Goal: Transaction & Acquisition: Download file/media

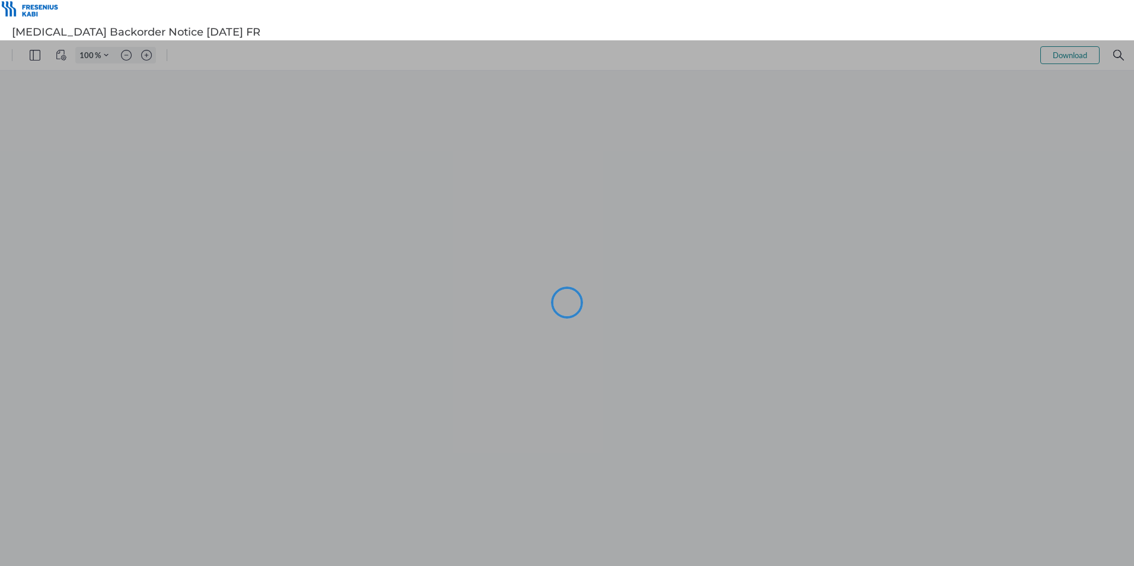
type input "105"
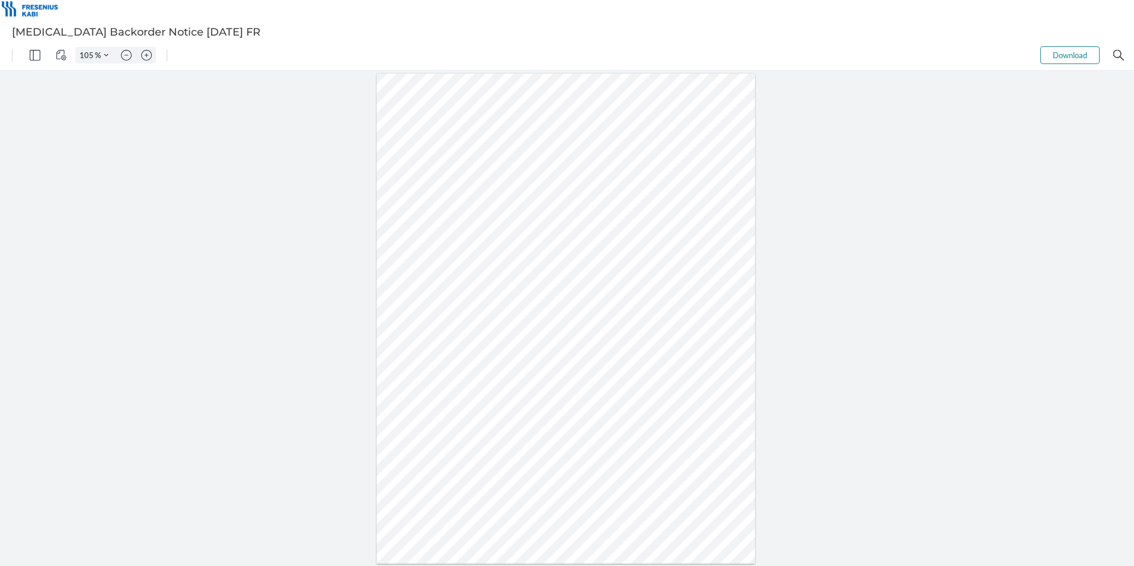
click at [1068, 58] on button "Download" at bounding box center [1069, 55] width 59 height 18
click at [907, 225] on div at bounding box center [567, 318] width 1134 height 495
click at [516, 189] on div at bounding box center [565, 319] width 379 height 490
drag, startPoint x: 444, startPoint y: 209, endPoint x: 676, endPoint y: 237, distance: 233.5
click at [676, 237] on div at bounding box center [565, 319] width 379 height 490
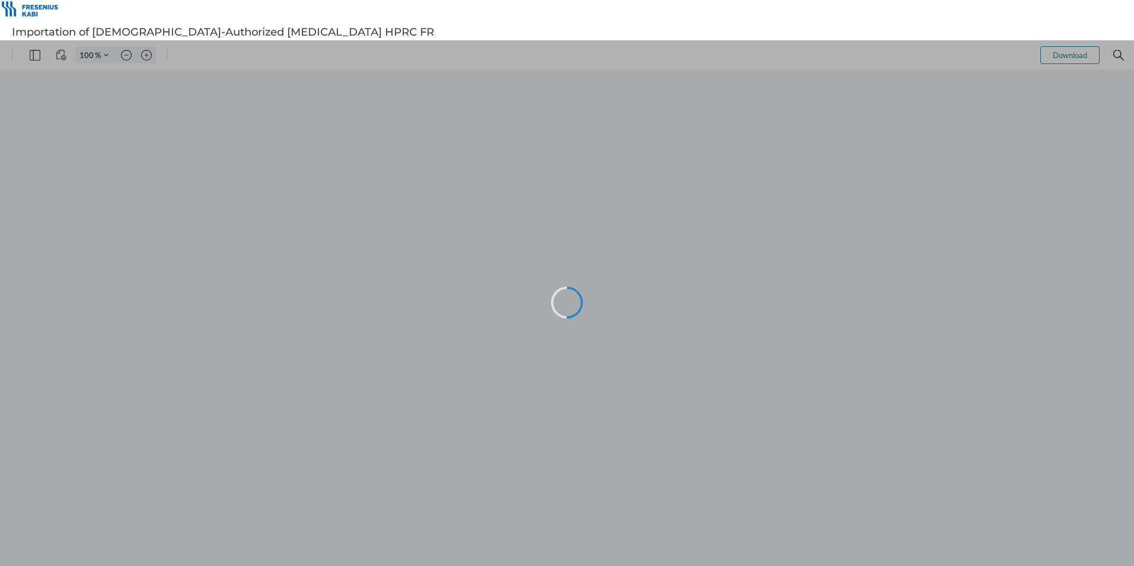
type input "105"
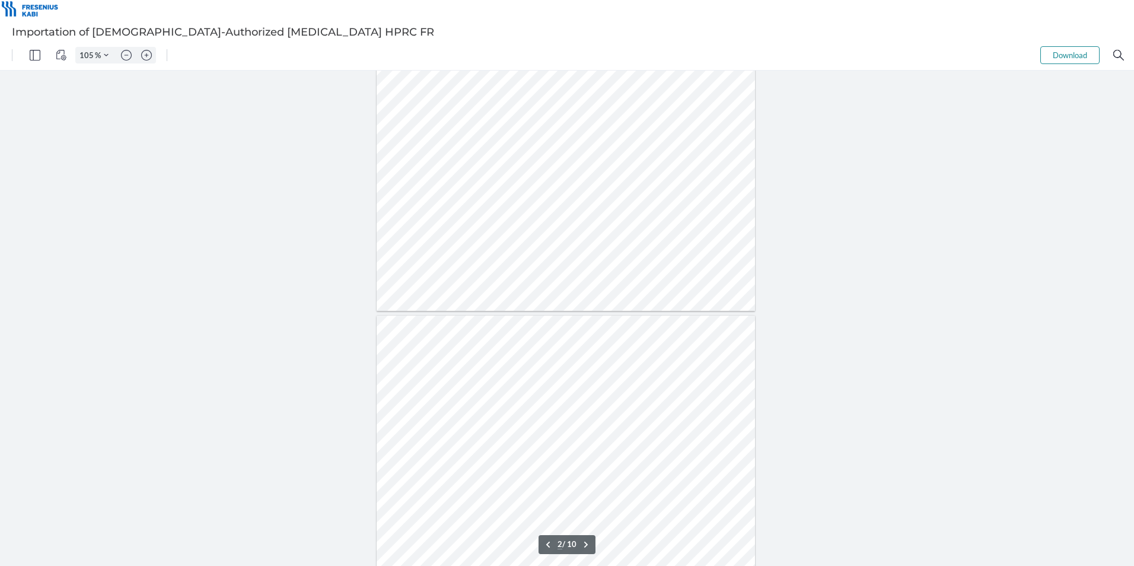
scroll to position [356, 0]
type input "1"
click at [1053, 56] on button "Download" at bounding box center [1069, 55] width 59 height 18
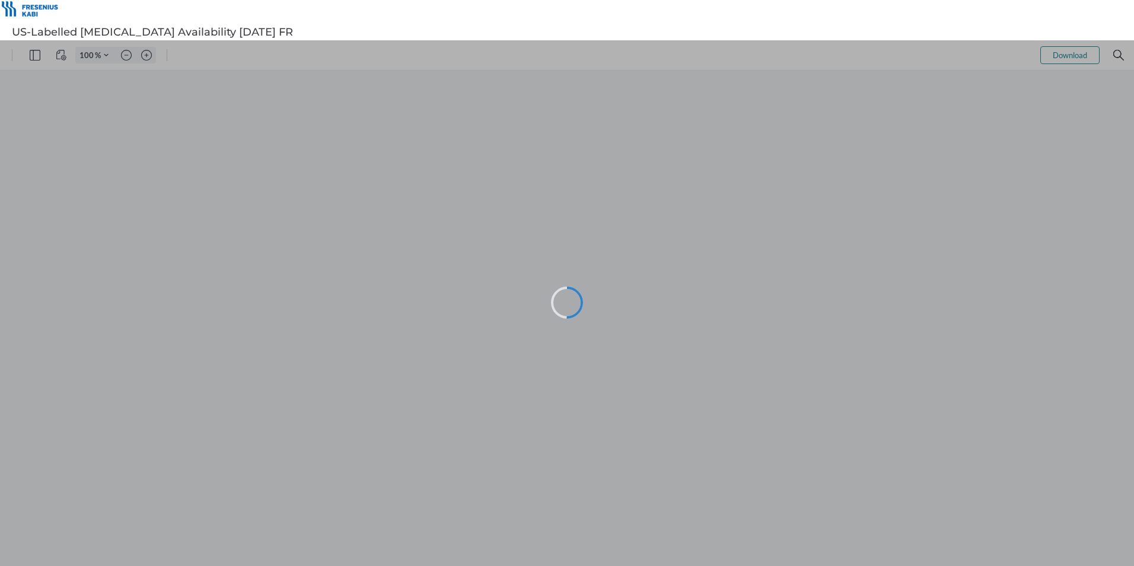
type input "105"
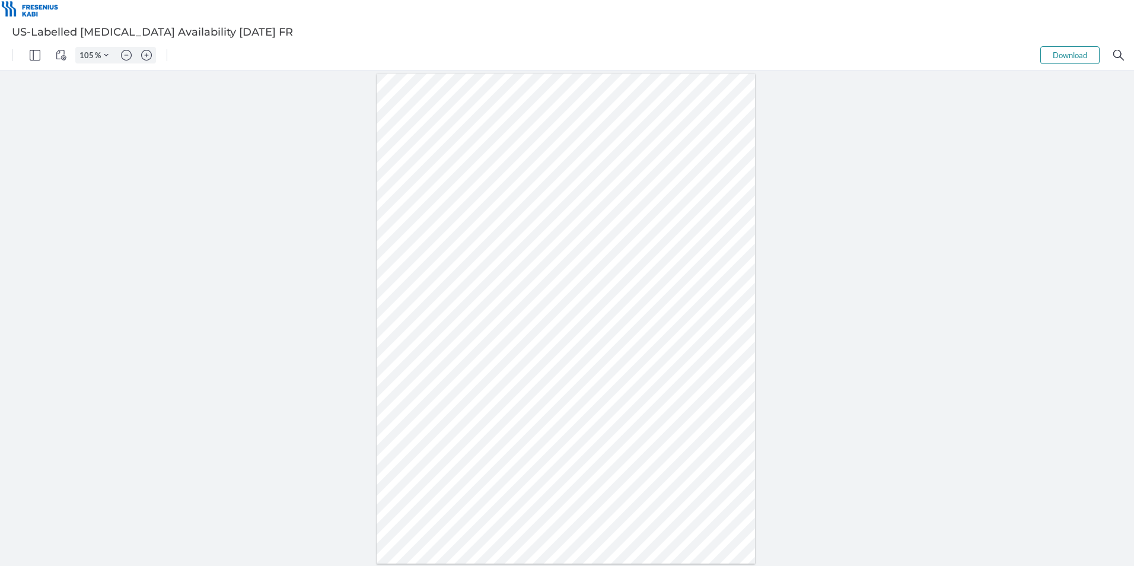
click at [1060, 54] on button "Download" at bounding box center [1069, 55] width 59 height 18
